Goal: Task Accomplishment & Management: Use online tool/utility

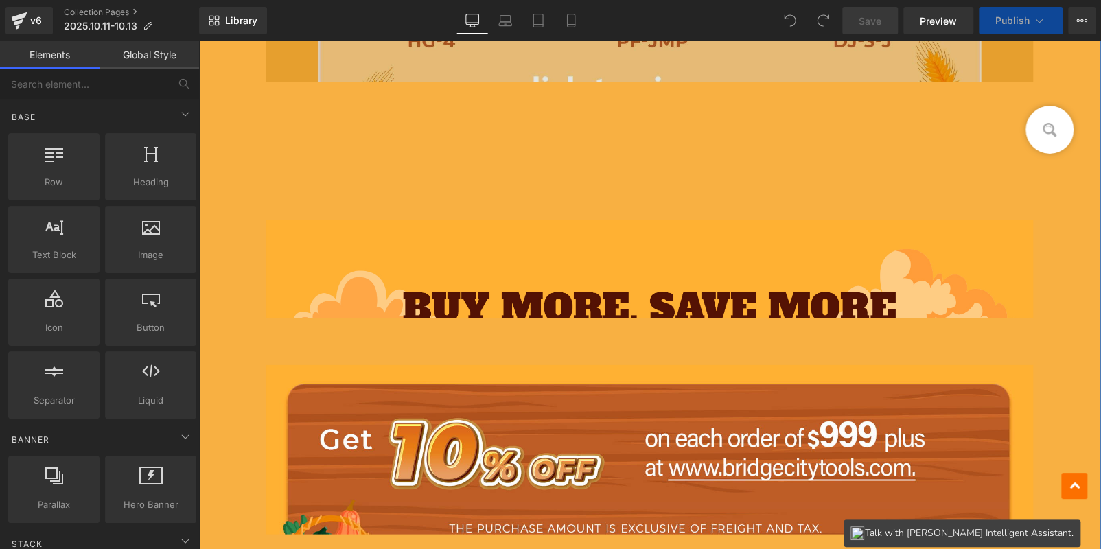
scroll to position [1990, 0]
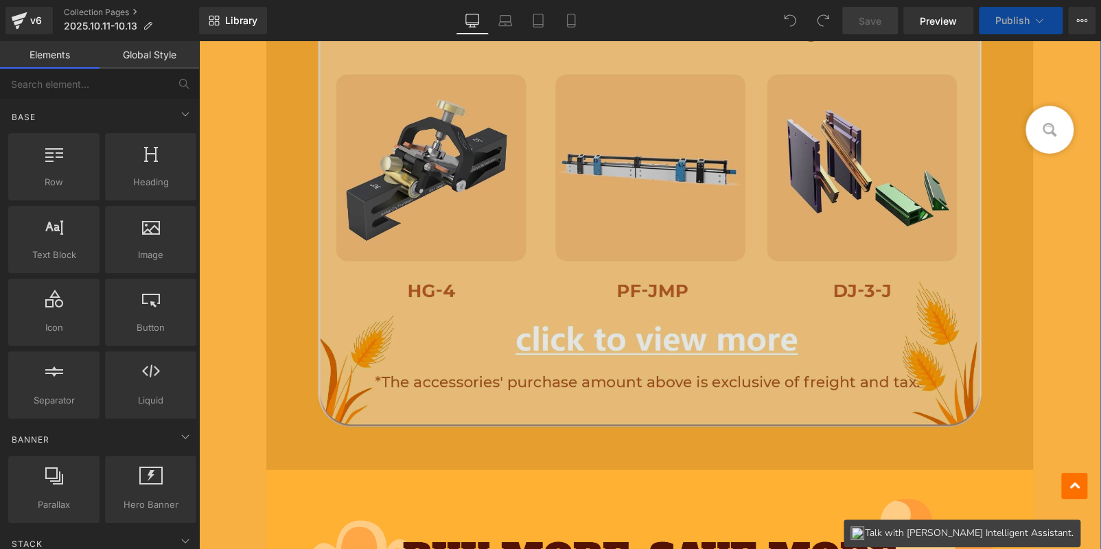
click at [594, 215] on img at bounding box center [649, 203] width 767 height 533
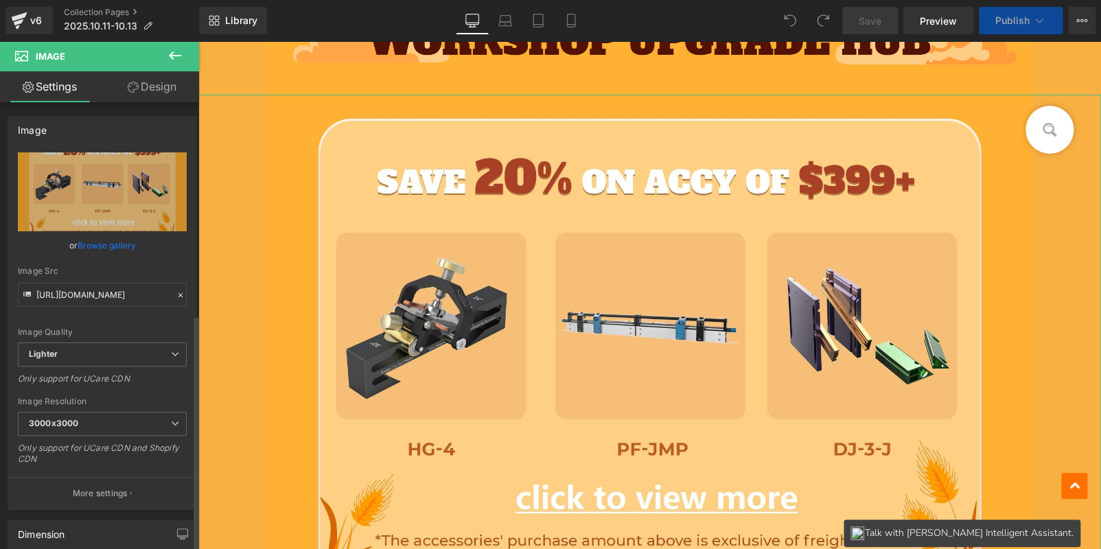
scroll to position [412, 0]
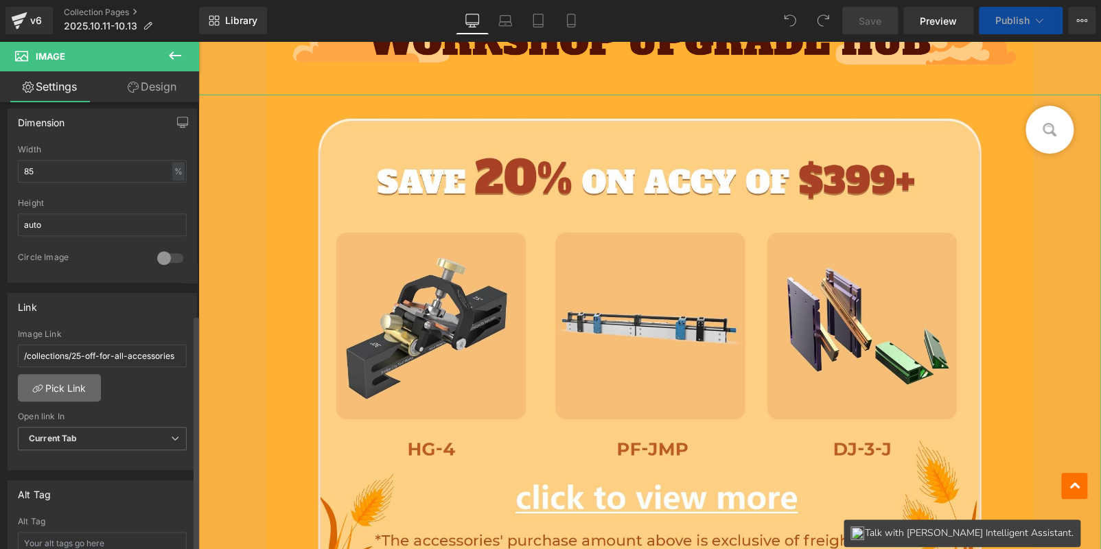
click at [56, 385] on link "Pick Link" at bounding box center [59, 387] width 83 height 27
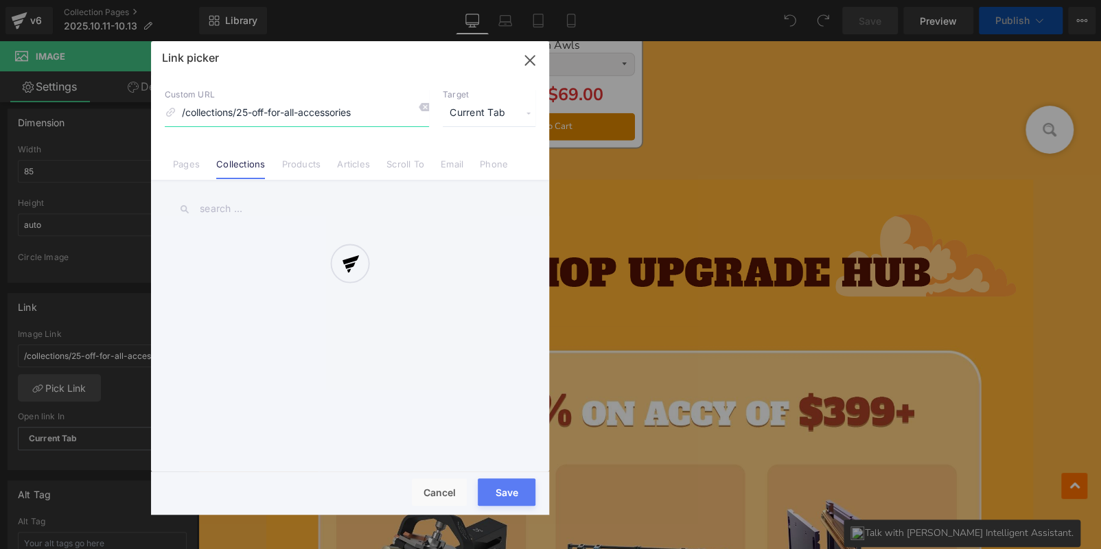
scroll to position [2135, 0]
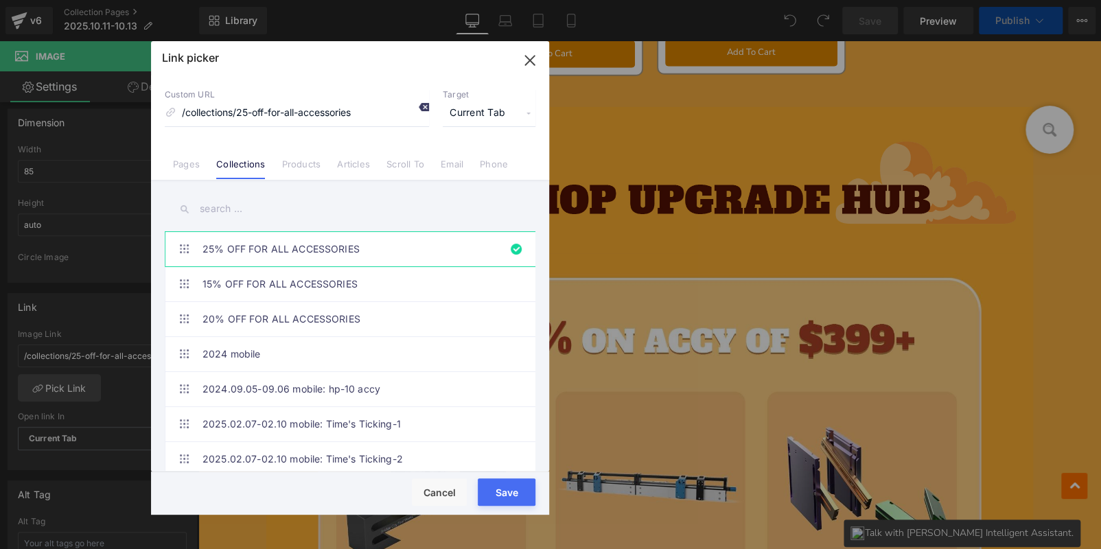
click at [415, 107] on div at bounding box center [418, 109] width 21 height 18
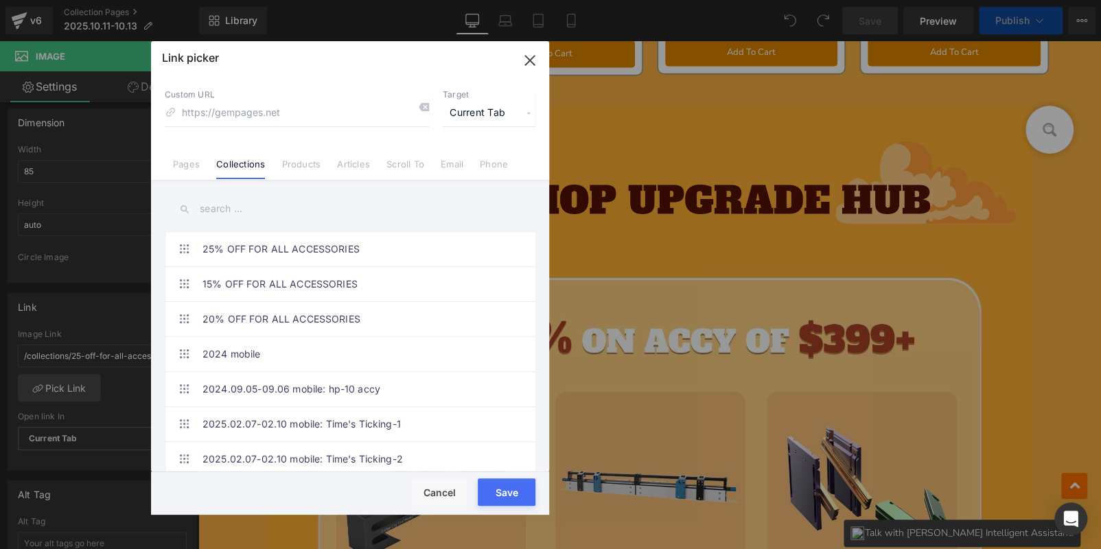
scroll to position [0, 0]
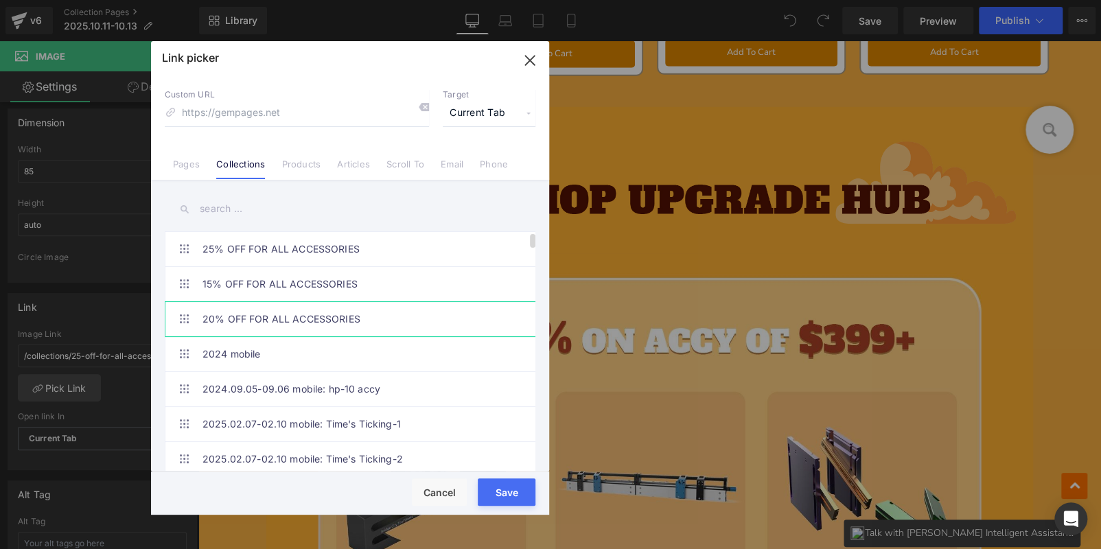
click at [257, 315] on link "20% OFF FOR ALL ACCESSORIES" at bounding box center [353, 319] width 302 height 34
type input "/collections/20-off-for-all-accessories"
click at [501, 494] on button "Save" at bounding box center [507, 491] width 58 height 27
type input "/collections/20-off-for-all-accessories"
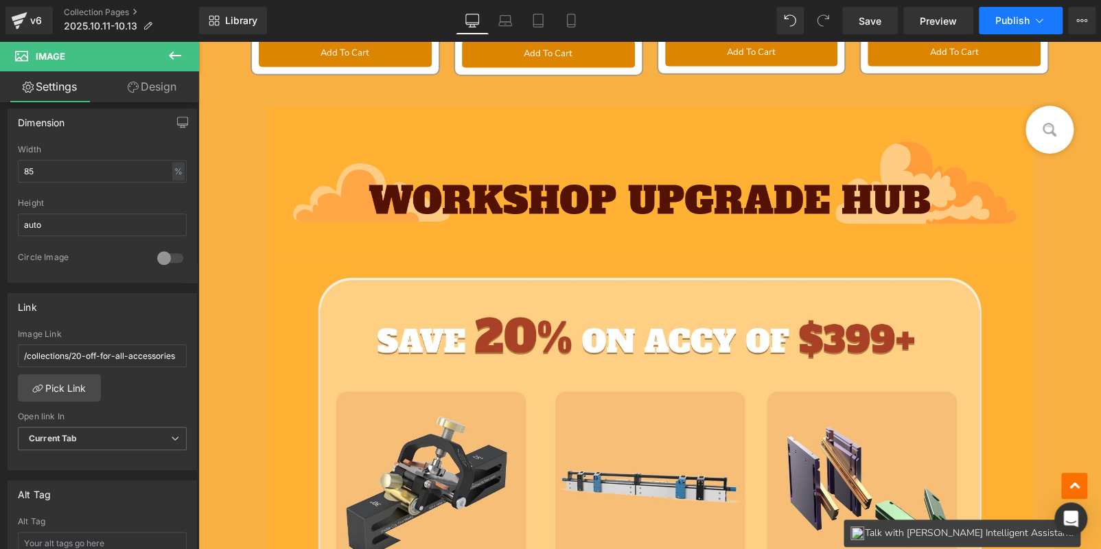
click at [998, 21] on span "Publish" at bounding box center [1012, 20] width 34 height 11
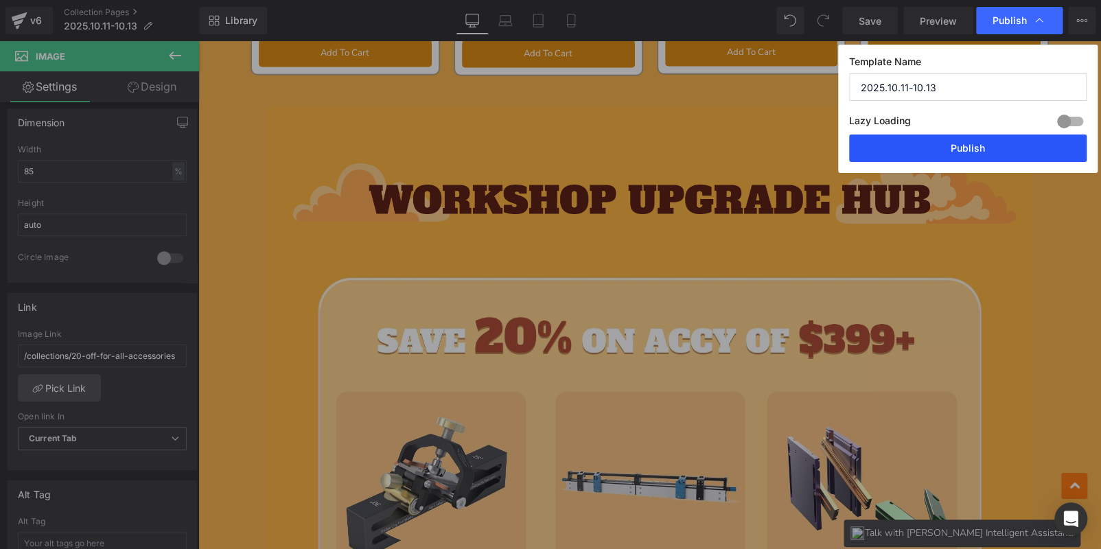
click at [967, 149] on button "Publish" at bounding box center [967, 147] width 237 height 27
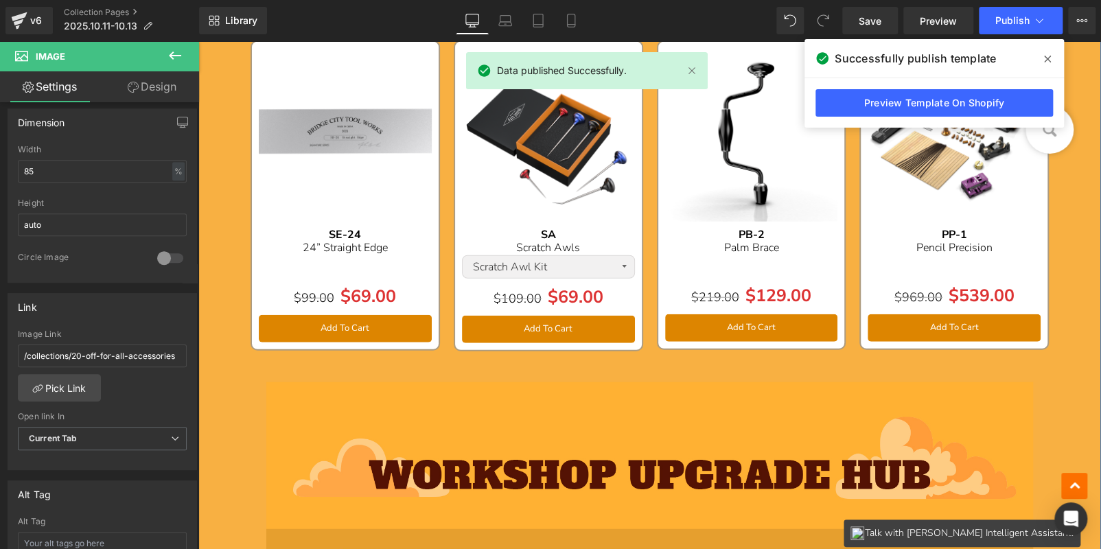
scroll to position [1836, 0]
